Goal: Information Seeking & Learning: Understand process/instructions

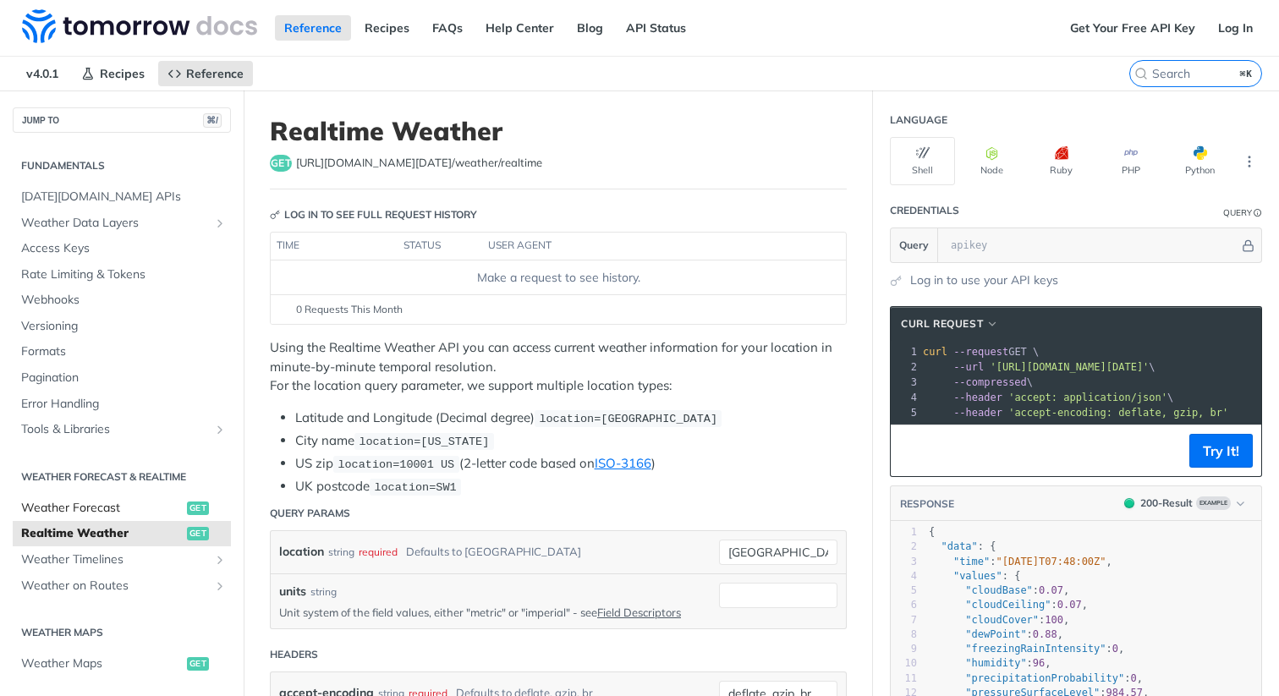
click at [107, 508] on span "Weather Forecast" at bounding box center [102, 508] width 162 height 17
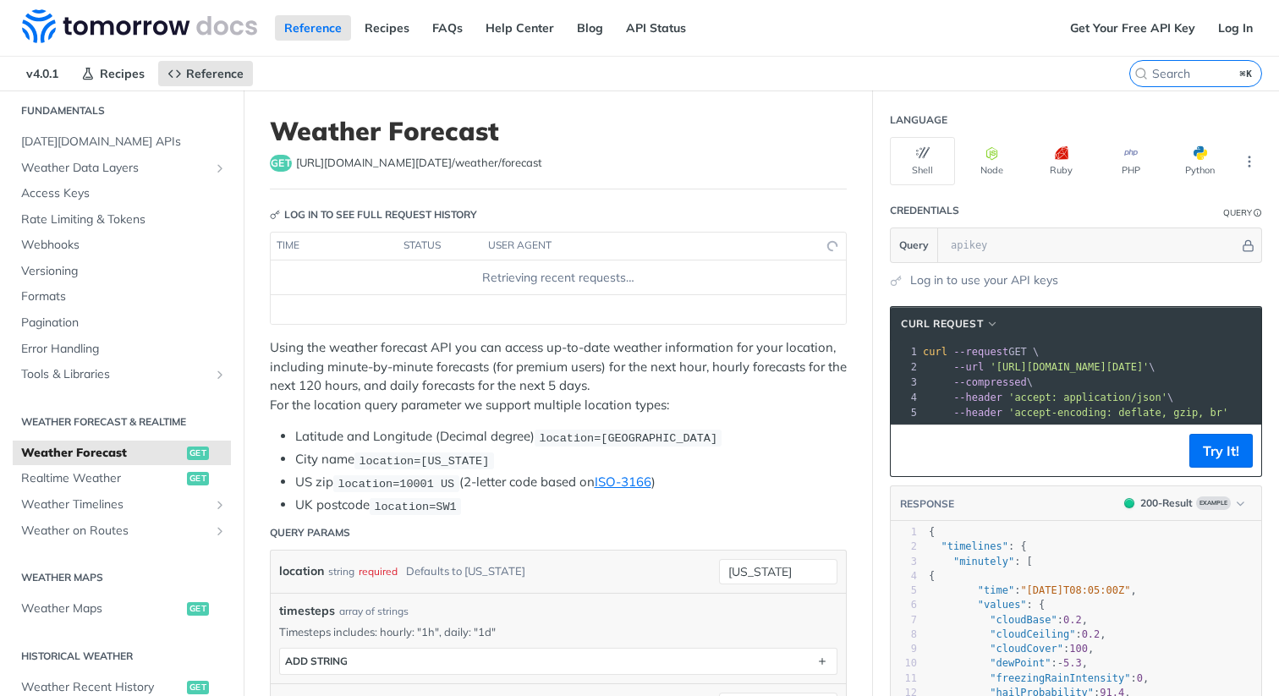
click at [107, 508] on span "Weather Timelines" at bounding box center [115, 505] width 188 height 17
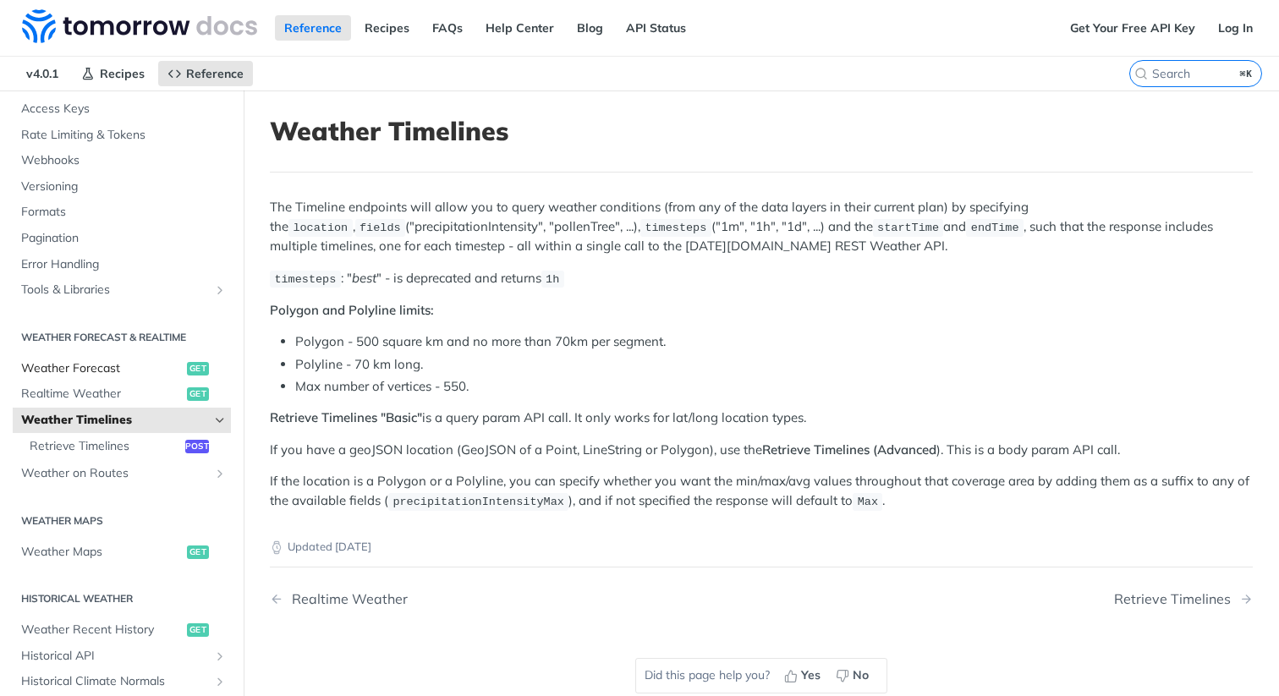
scroll to position [141, 0]
click at [127, 444] on span "Retrieve Timelines" at bounding box center [105, 444] width 151 height 17
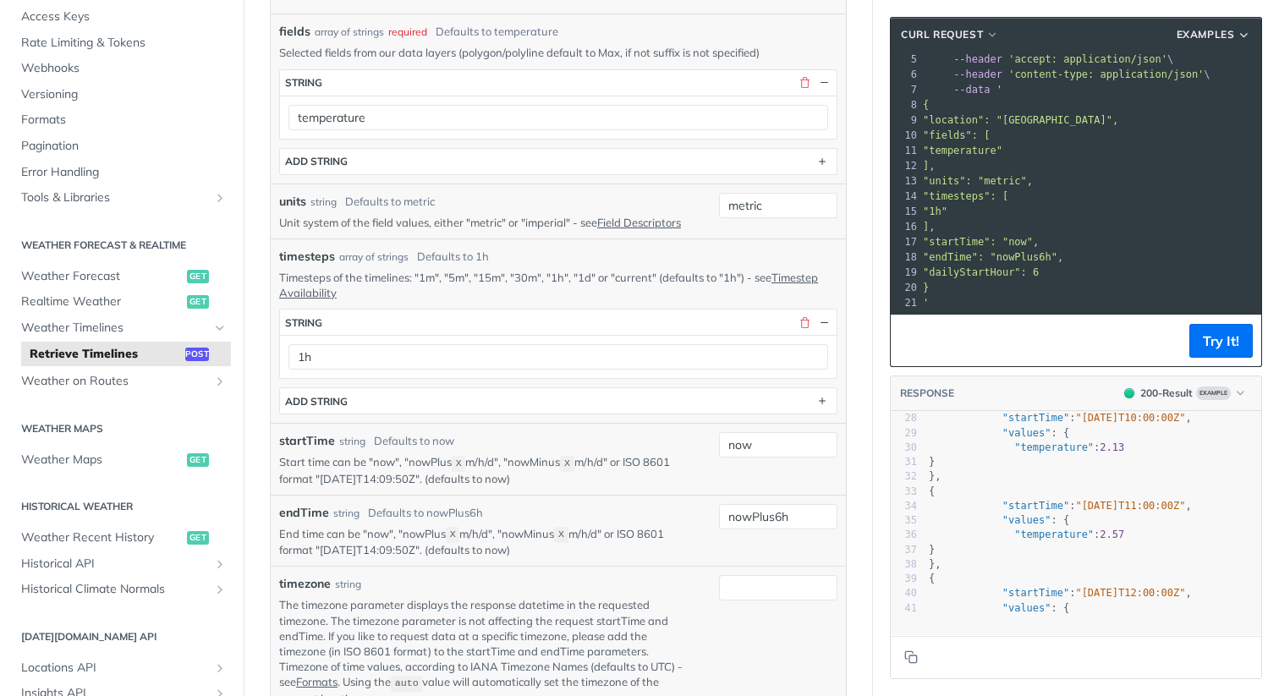
scroll to position [585, 0]
